Goal: Task Accomplishment & Management: Use online tool/utility

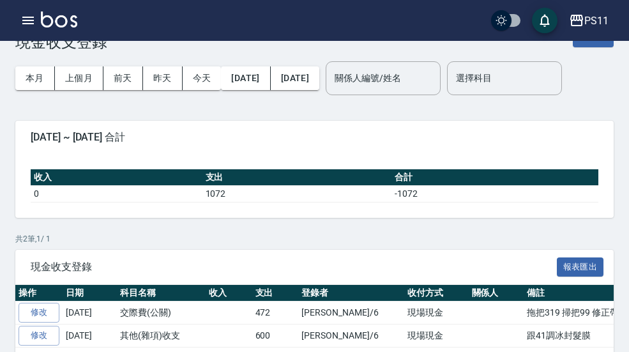
scroll to position [36, 0]
click at [603, 19] on div "PS11" at bounding box center [597, 21] width 24 height 16
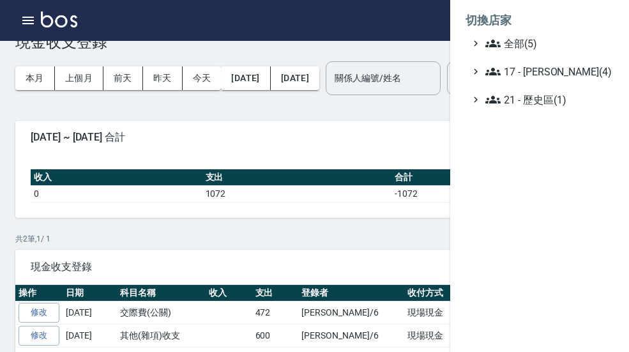
click at [562, 36] on span "全部(5)" at bounding box center [547, 43] width 123 height 15
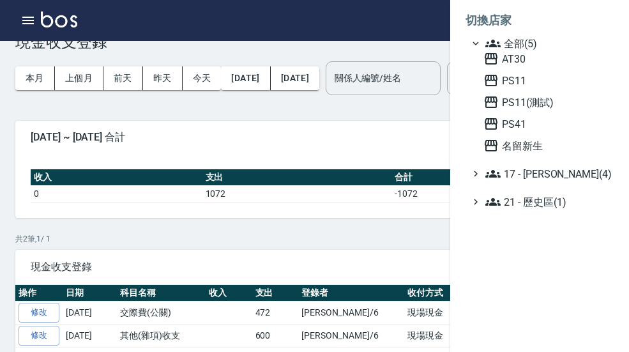
click at [397, 41] on div at bounding box center [314, 176] width 629 height 352
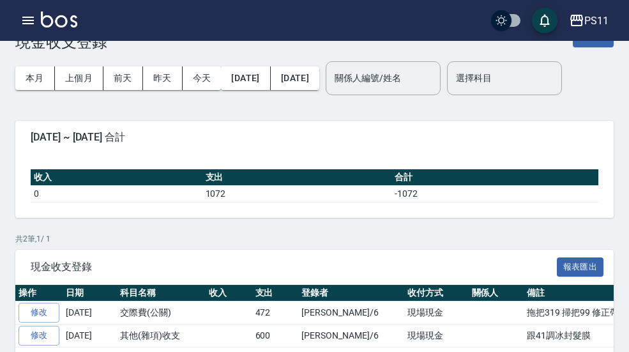
click at [29, 29] on button "button" at bounding box center [28, 21] width 26 height 26
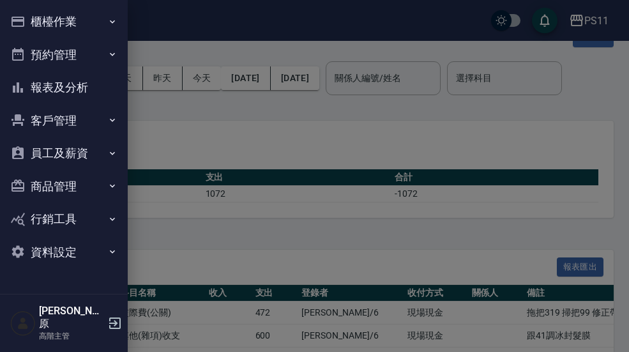
click at [62, 38] on button "預約管理" at bounding box center [64, 54] width 118 height 33
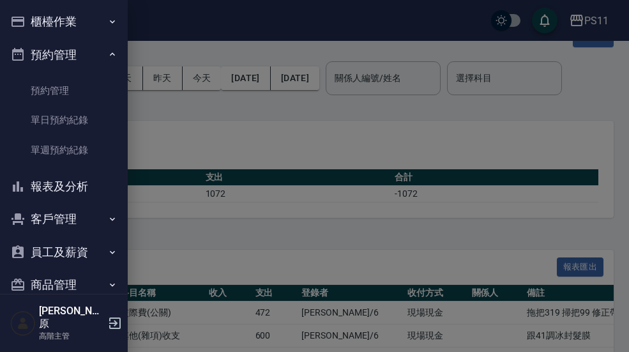
click at [50, 25] on button "櫃檯作業" at bounding box center [64, 21] width 118 height 33
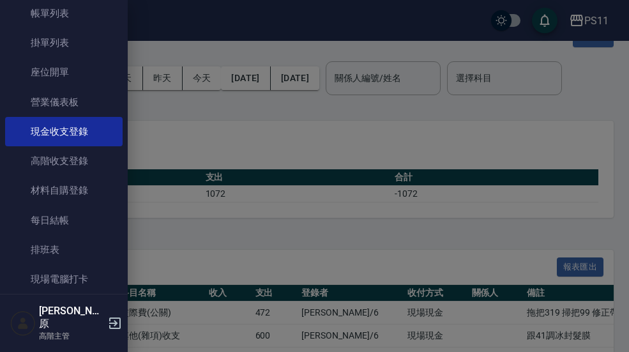
scroll to position [80, 0]
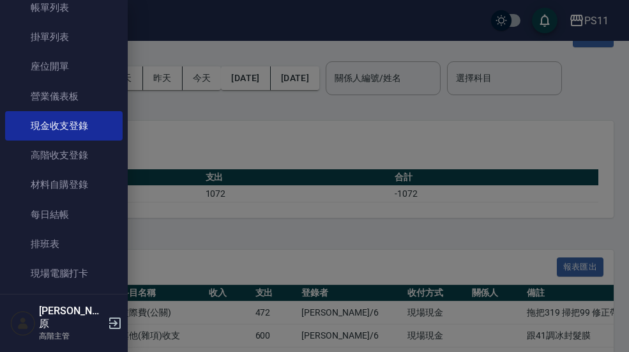
click at [84, 274] on link "現場電腦打卡" at bounding box center [64, 273] width 118 height 29
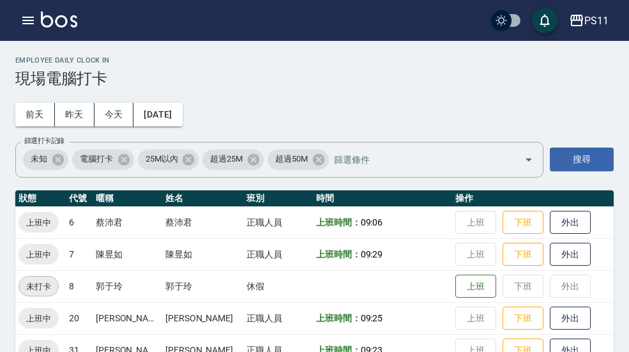
click at [597, 59] on h2 "Employee Daily Clock In" at bounding box center [314, 60] width 599 height 8
click at [612, 57] on h2 "Employee Daily Clock In" at bounding box center [314, 60] width 599 height 8
click at [608, 49] on div "Employee Daily Clock In 現場電腦打卡 前天 昨天 今天 2025/09/05 篩選打卡記錄 未知 電腦打卡 25M以內 超過25M 超…" at bounding box center [314, 211] width 629 height 341
click at [602, 16] on div "PS11" at bounding box center [597, 21] width 24 height 16
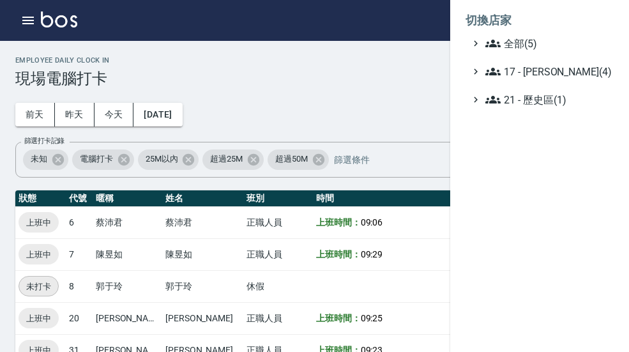
click at [544, 41] on span "全部(5)" at bounding box center [547, 43] width 123 height 15
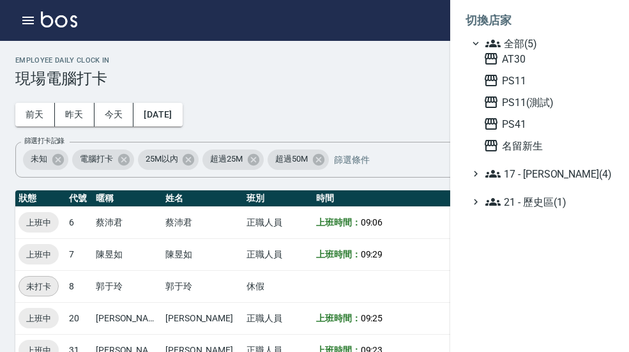
click at [539, 124] on span "PS41" at bounding box center [546, 123] width 125 height 15
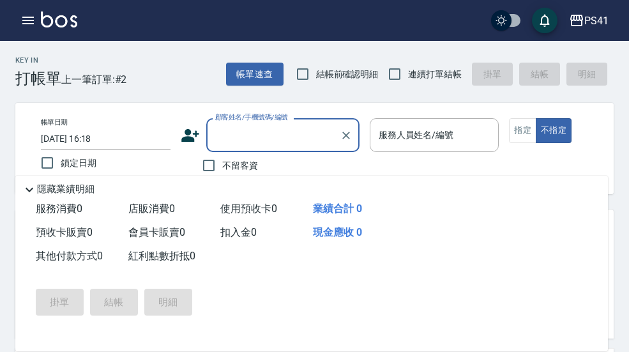
click at [31, 23] on icon "button" at bounding box center [27, 21] width 11 height 8
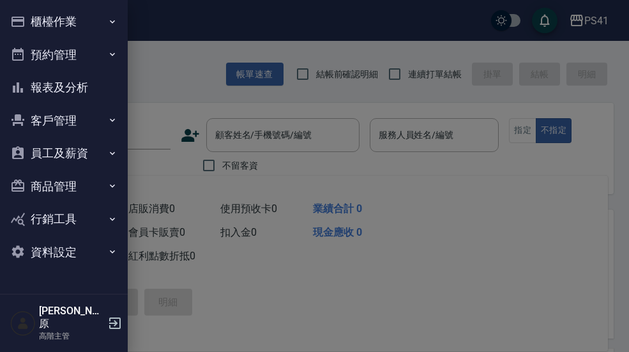
click at [54, 27] on button "櫃檯作業" at bounding box center [64, 21] width 118 height 33
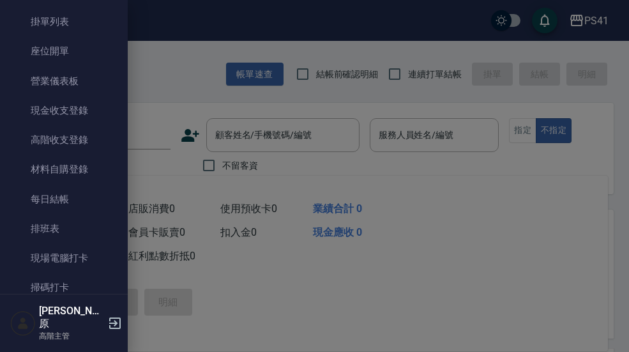
scroll to position [96, 0]
click at [91, 260] on link "現場電腦打卡" at bounding box center [64, 256] width 118 height 29
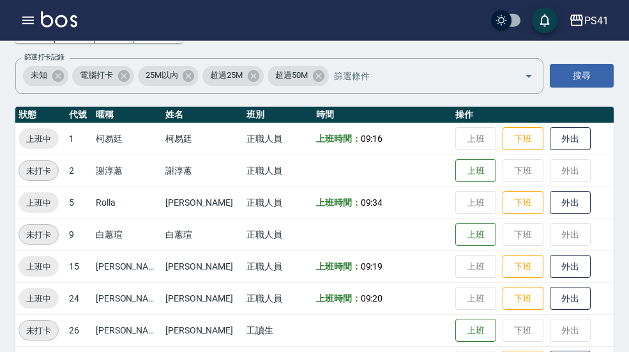
scroll to position [88, 0]
